Goal: Transaction & Acquisition: Purchase product/service

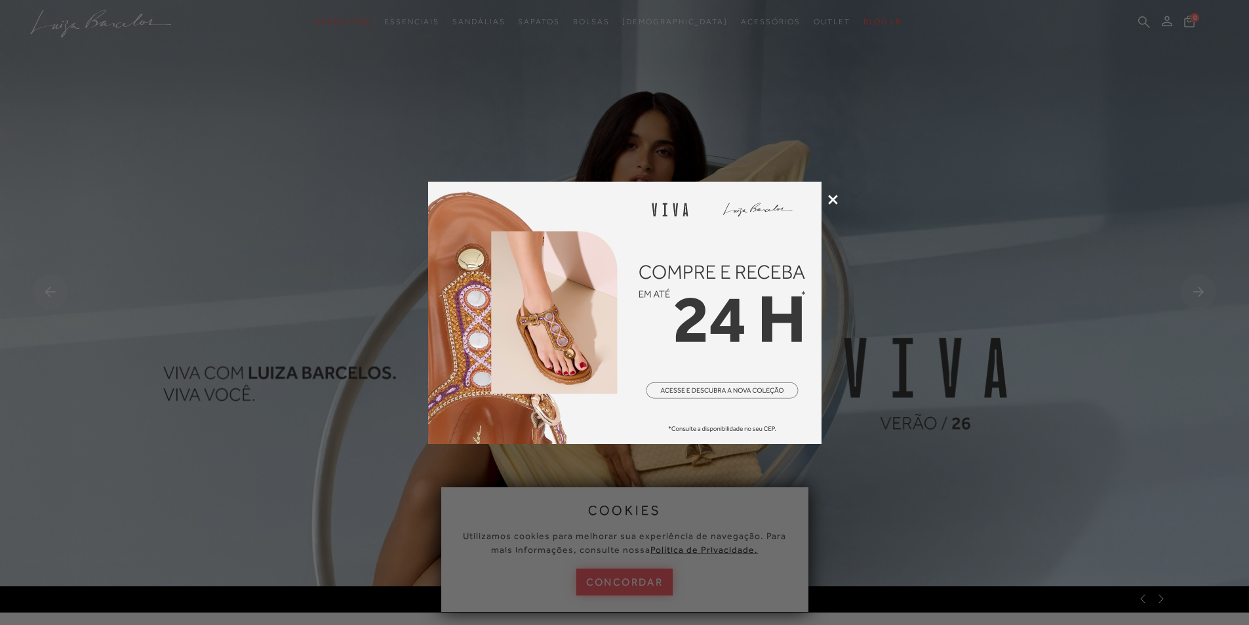
click at [836, 200] on icon at bounding box center [833, 200] width 10 height 10
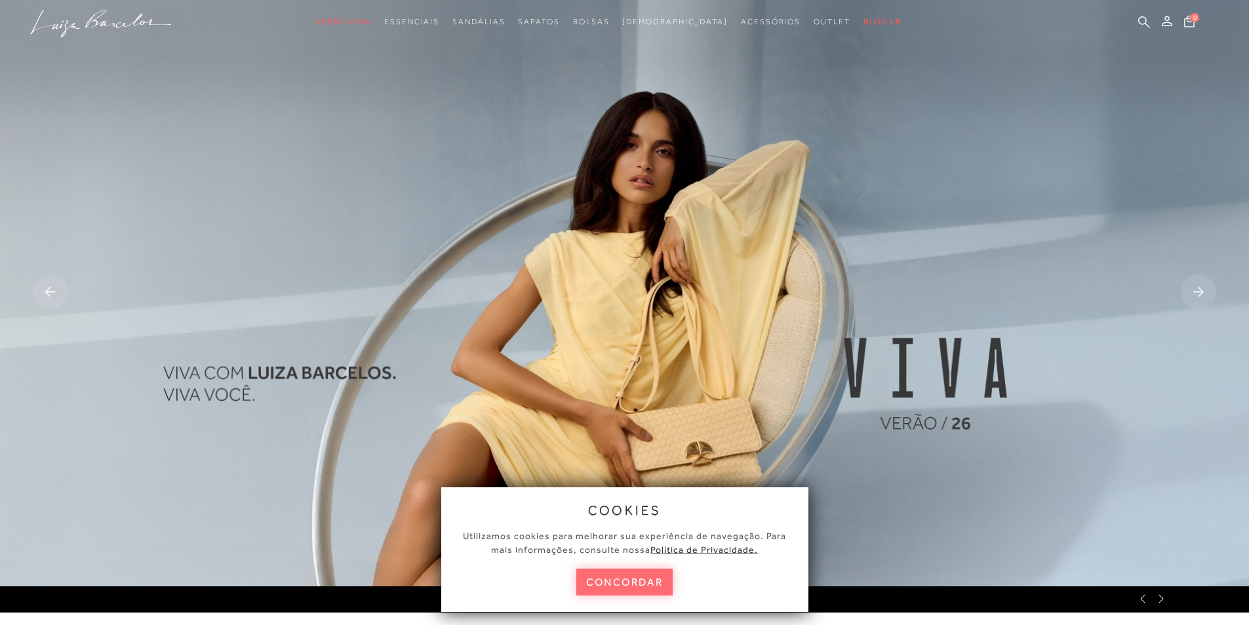
click at [617, 583] on button "concordar" at bounding box center [625, 582] width 97 height 27
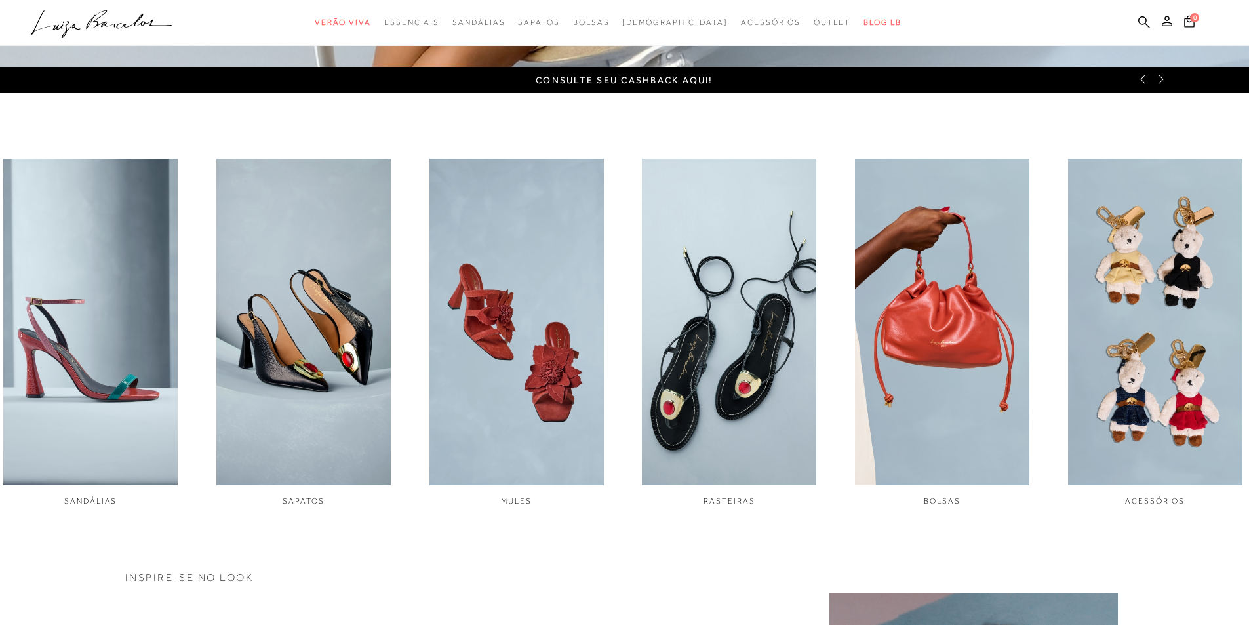
scroll to position [525, 0]
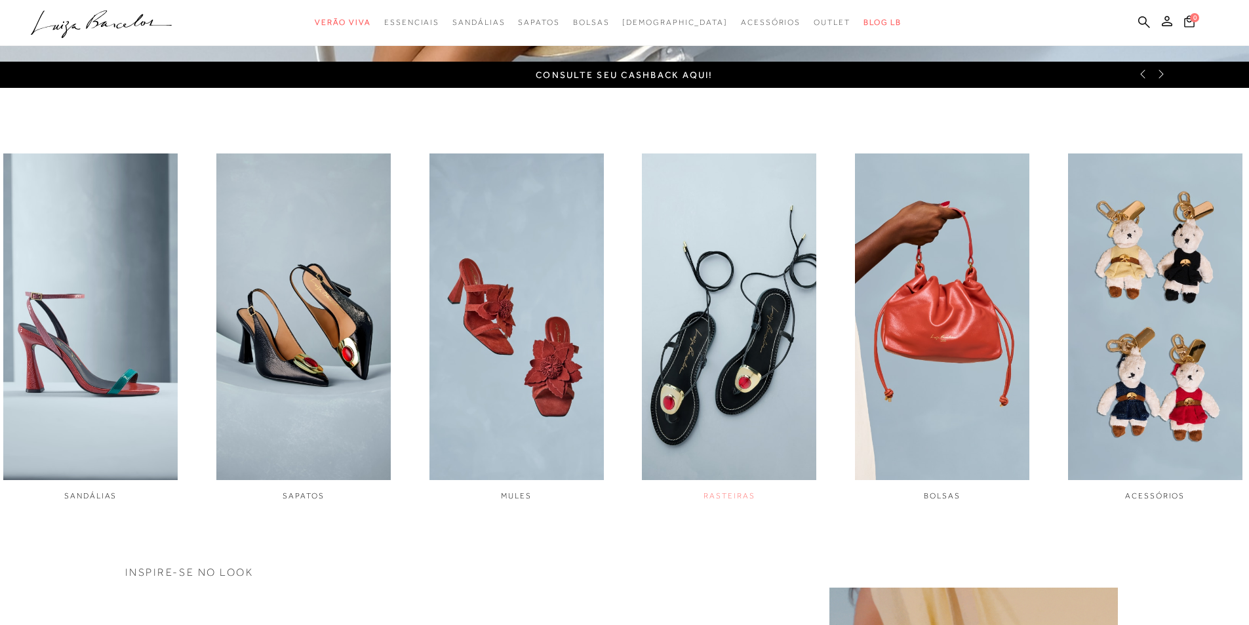
click at [701, 267] on img "4 / 6" at bounding box center [729, 316] width 174 height 327
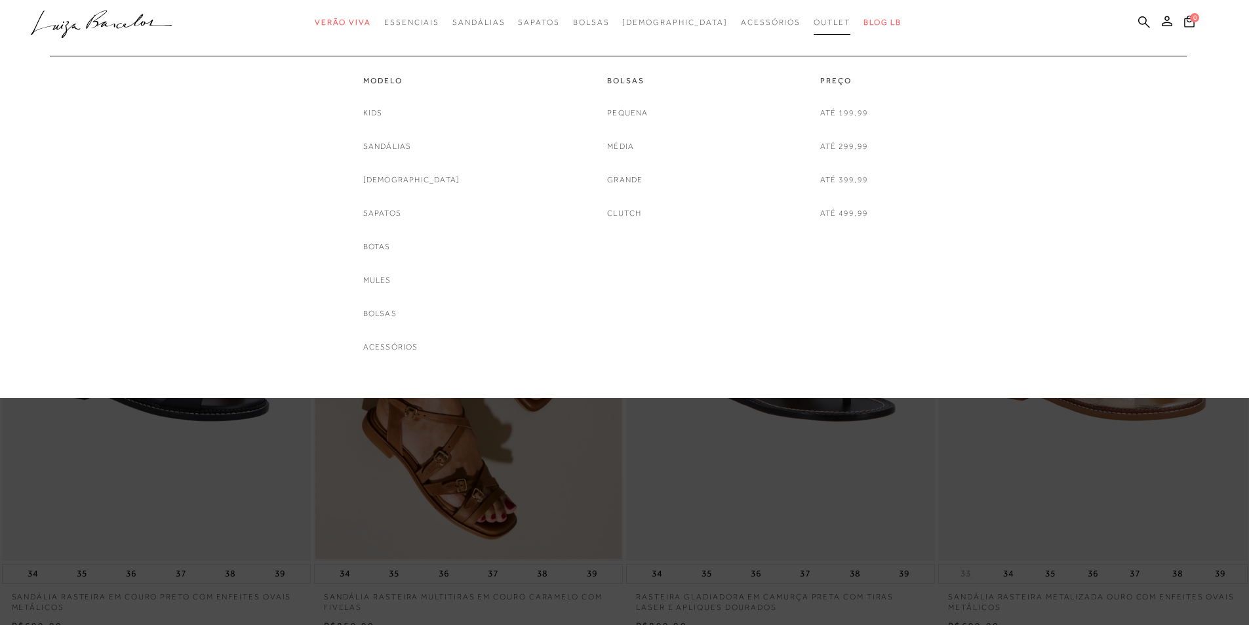
click at [814, 20] on span "Outlet" at bounding box center [832, 22] width 37 height 9
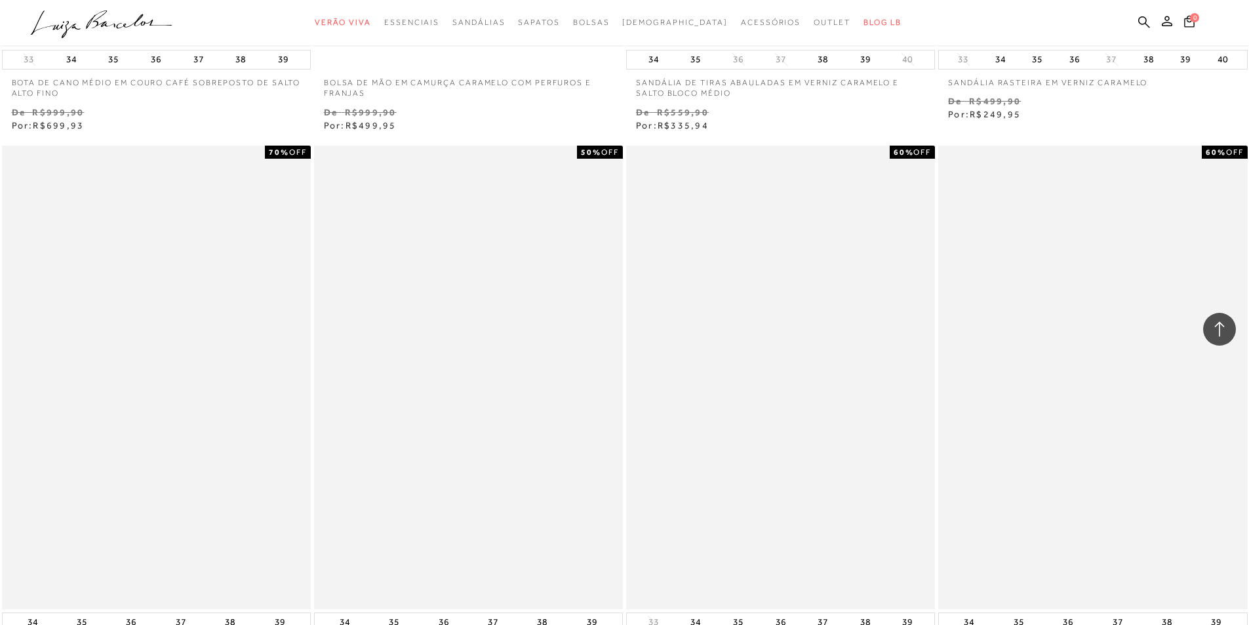
scroll to position [1246, 0]
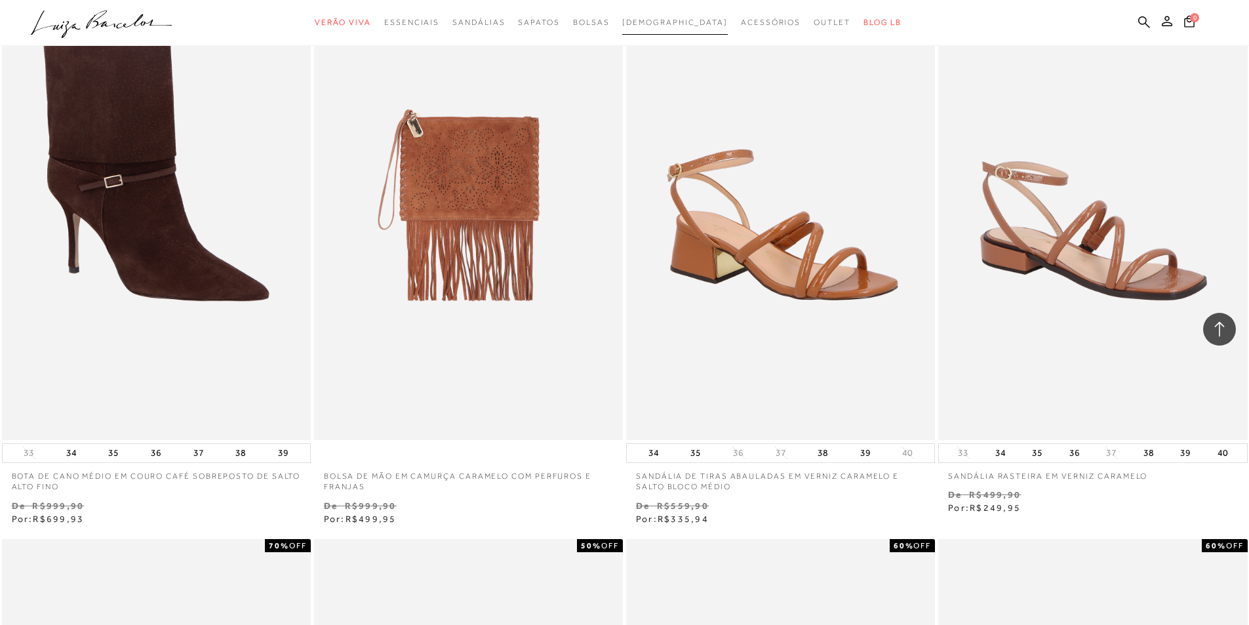
click at [674, 24] on span "[DEMOGRAPHIC_DATA]" at bounding box center [675, 22] width 106 height 9
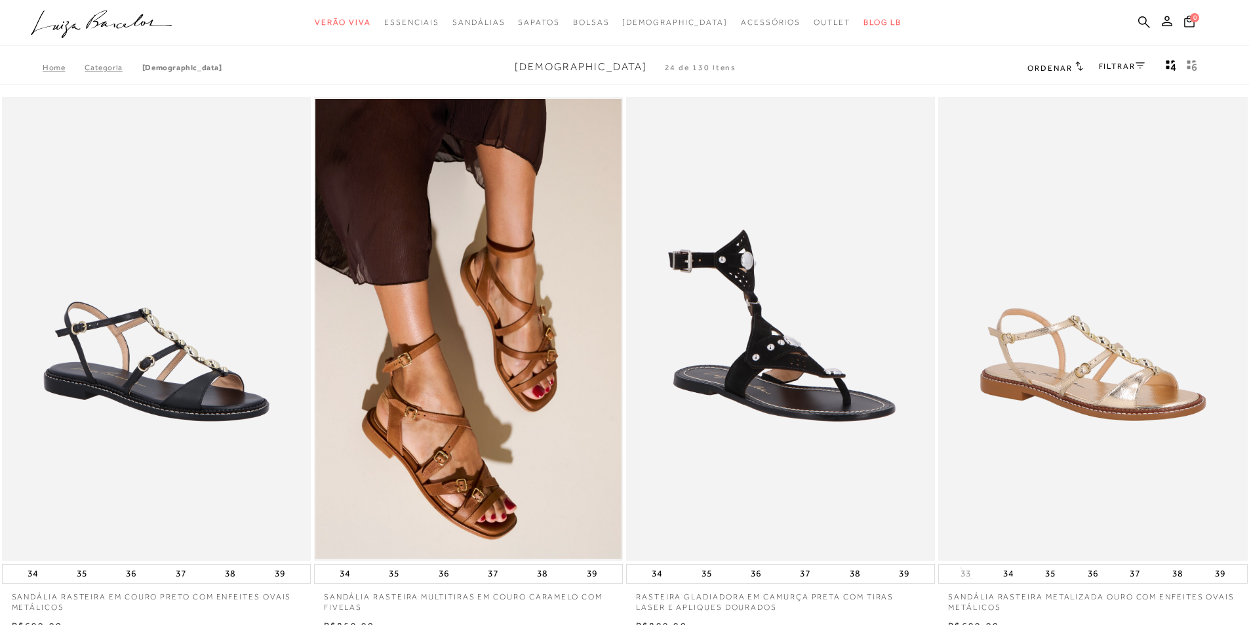
click at [1143, 69] on link "FILTRAR" at bounding box center [1122, 66] width 46 height 9
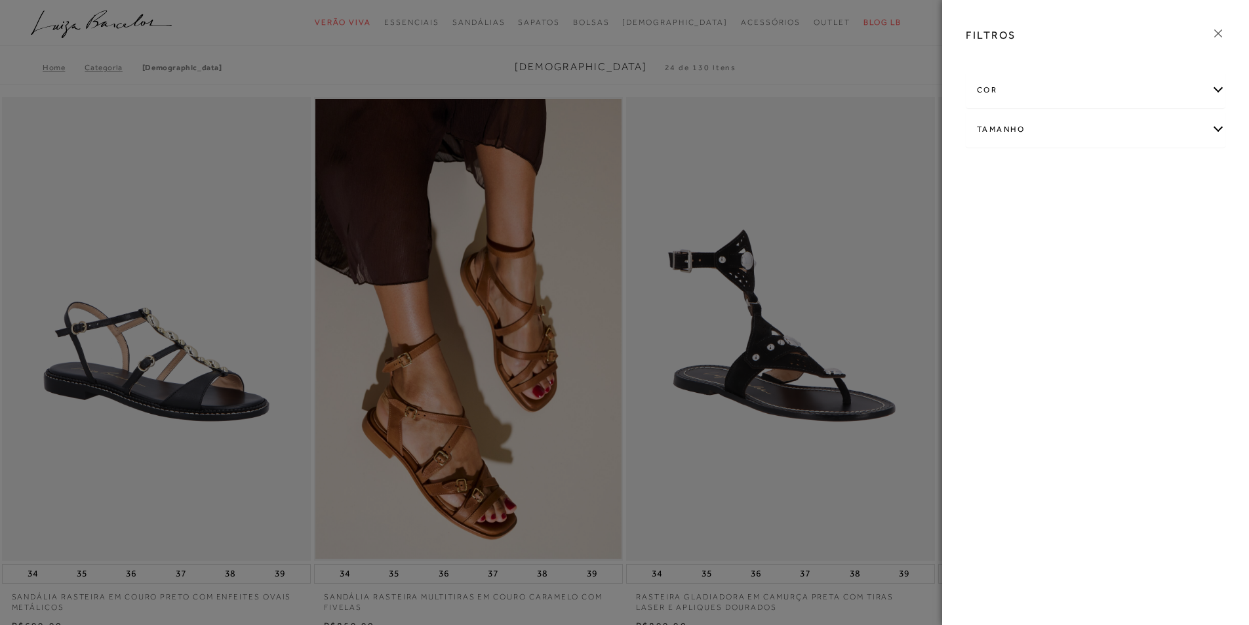
click at [1218, 36] on icon at bounding box center [1218, 33] width 14 height 14
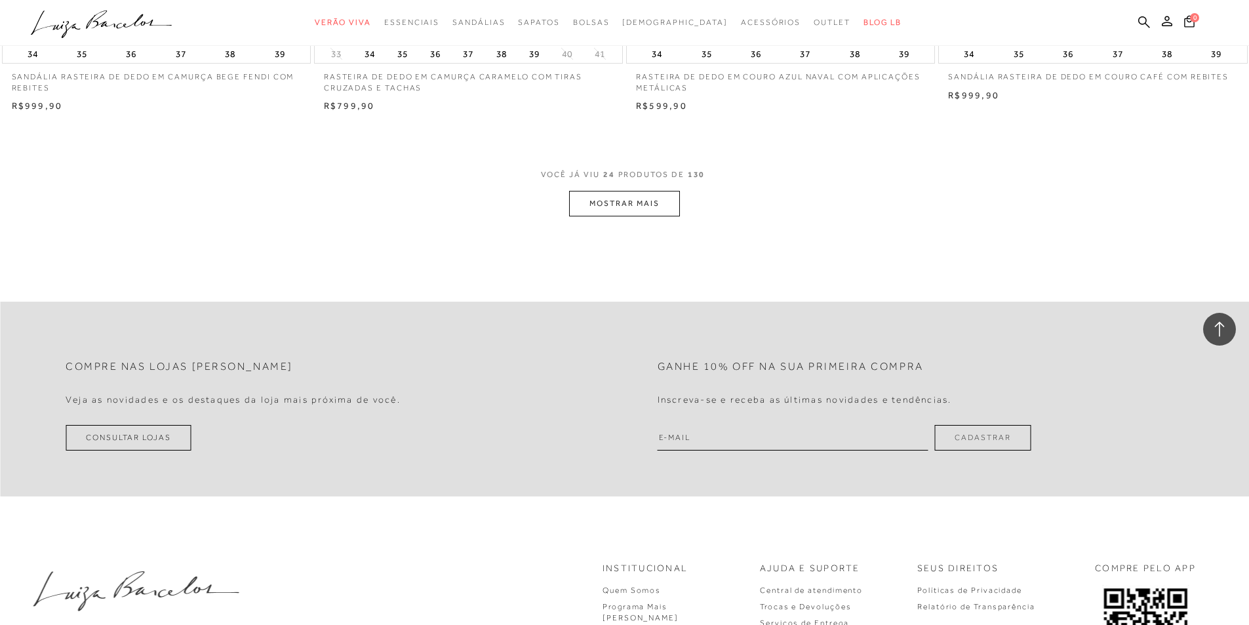
scroll to position [2886, 0]
